Goal: Task Accomplishment & Management: Use online tool/utility

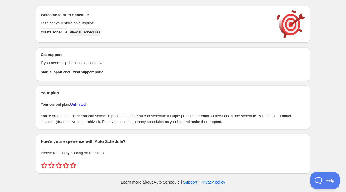
click at [100, 32] on span "View all schedules" at bounding box center [85, 32] width 31 height 5
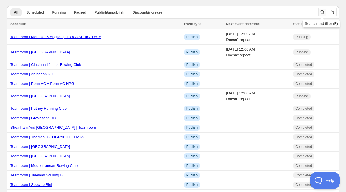
click at [324, 14] on icon "Search and filter results" at bounding box center [323, 12] width 6 height 6
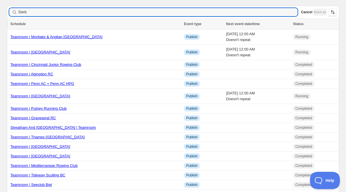
type input "Derby"
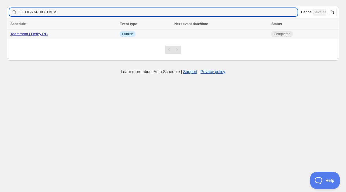
click at [32, 35] on link "Teamroom | Derby RC" at bounding box center [28, 34] width 37 height 4
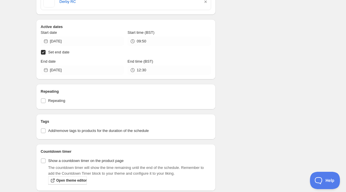
scroll to position [181, 0]
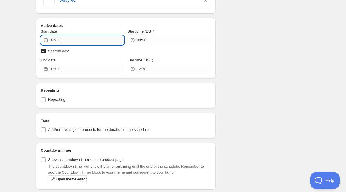
click at [70, 42] on input "2025-09-17" at bounding box center [87, 39] width 74 height 9
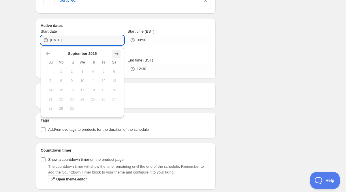
click at [119, 51] on icon "Show next month, October 2025" at bounding box center [117, 54] width 6 height 6
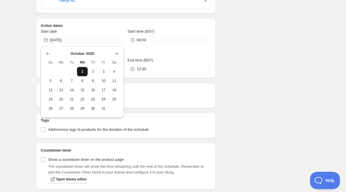
click at [84, 68] on button "1" at bounding box center [82, 71] width 11 height 9
type input "2025-10-01"
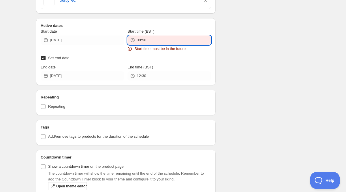
click at [158, 38] on input "09:50" at bounding box center [174, 39] width 74 height 9
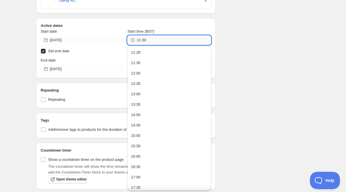
type input "11:30"
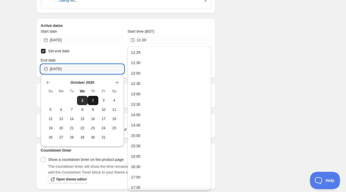
click at [91, 101] on span "2" at bounding box center [93, 100] width 6 height 5
type input "2025-10-02"
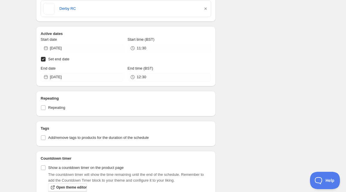
scroll to position [188, 0]
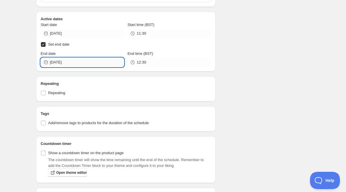
click at [87, 63] on input "2025-10-02" at bounding box center [87, 62] width 74 height 9
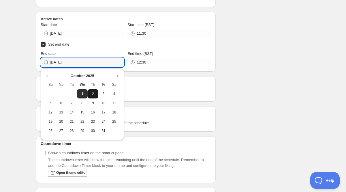
click at [93, 93] on span "2" at bounding box center [93, 93] width 6 height 5
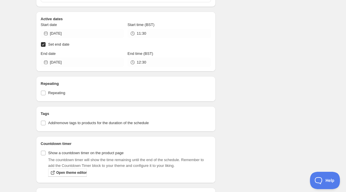
click at [134, 65] on div "12:30" at bounding box center [169, 62] width 83 height 9
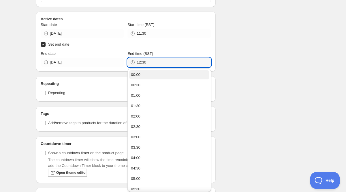
click at [139, 73] on div "00:00" at bounding box center [136, 75] width 10 height 6
type input "00:00"
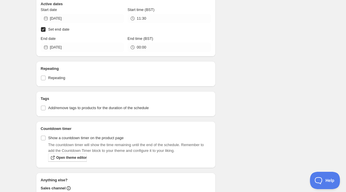
scroll to position [181, 0]
